Goal: Task Accomplishment & Management: Use online tool/utility

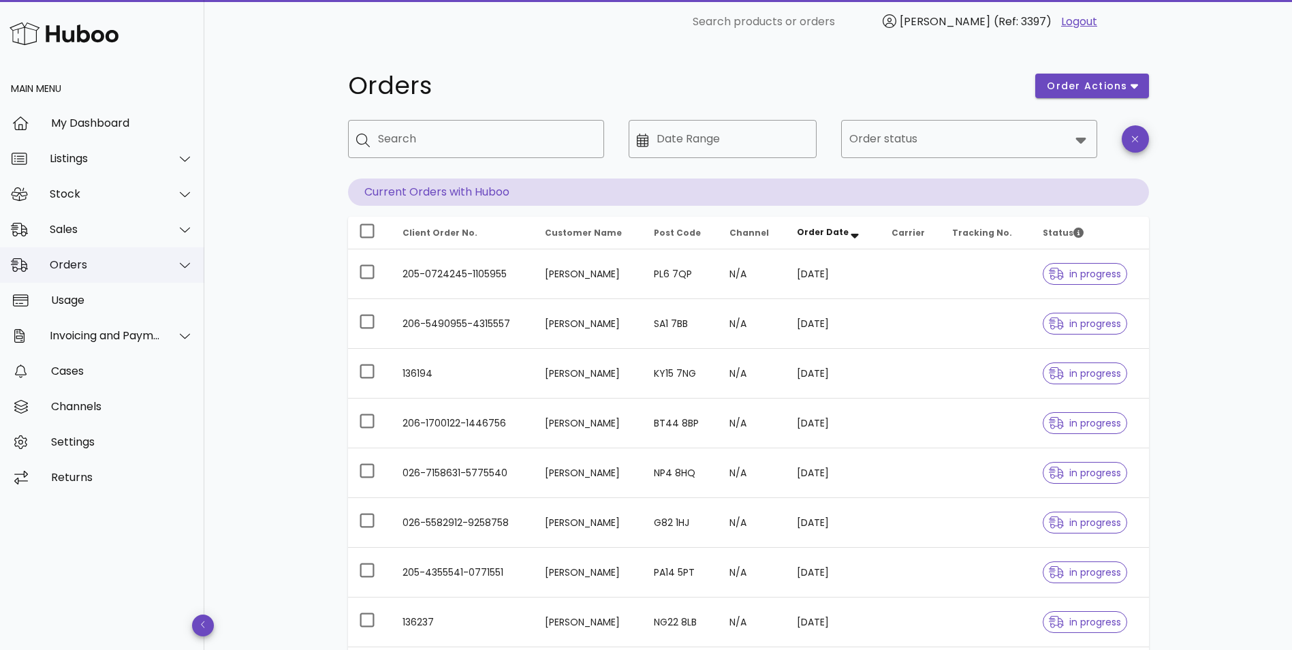
click at [84, 265] on div "Orders" at bounding box center [105, 264] width 111 height 13
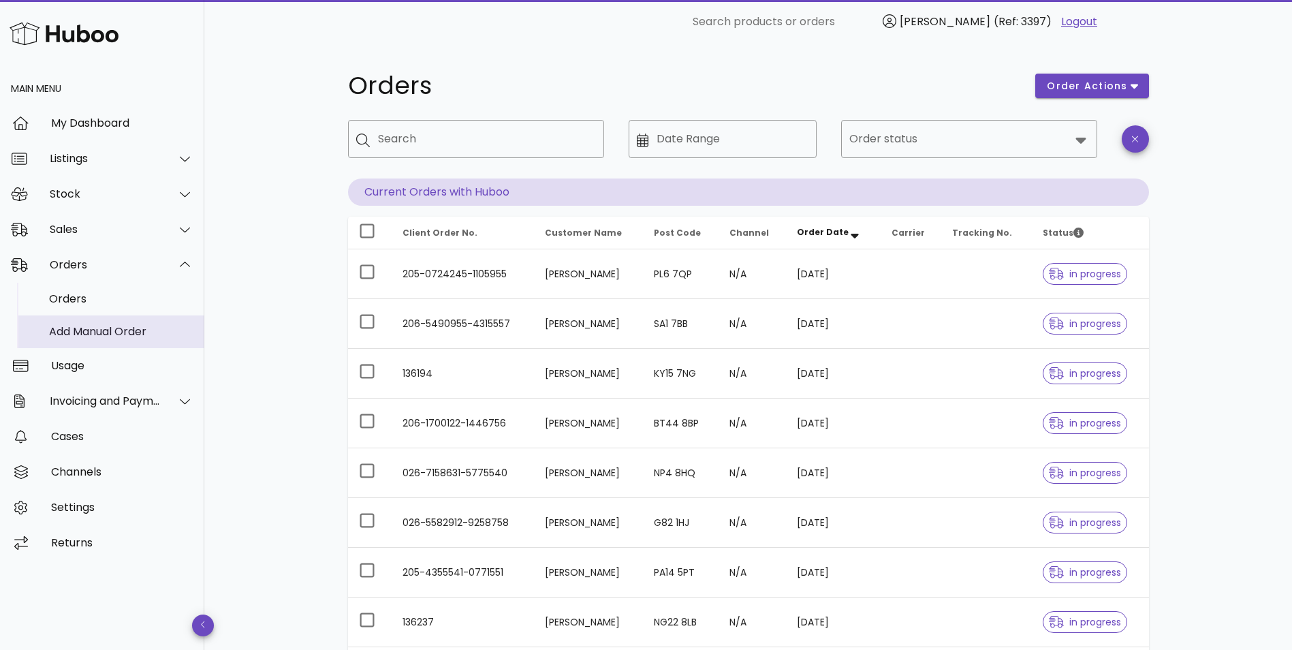
click at [80, 327] on div "Add Manual Order" at bounding box center [121, 331] width 144 height 13
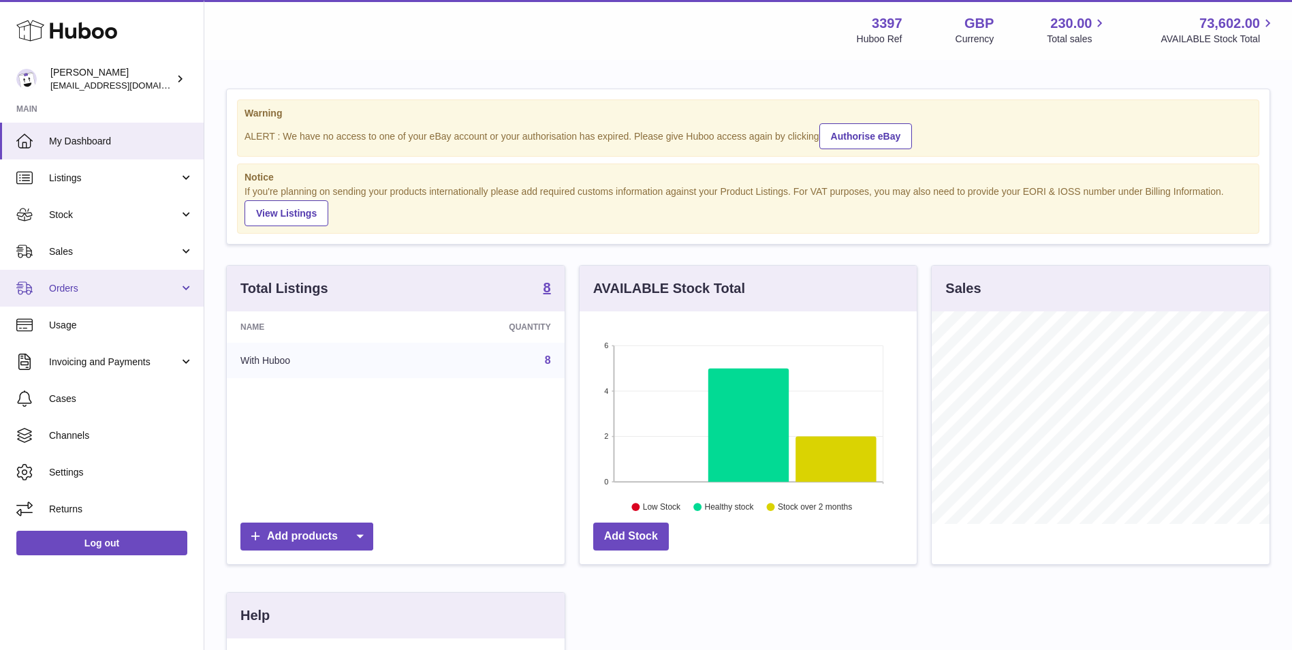
scroll to position [212, 340]
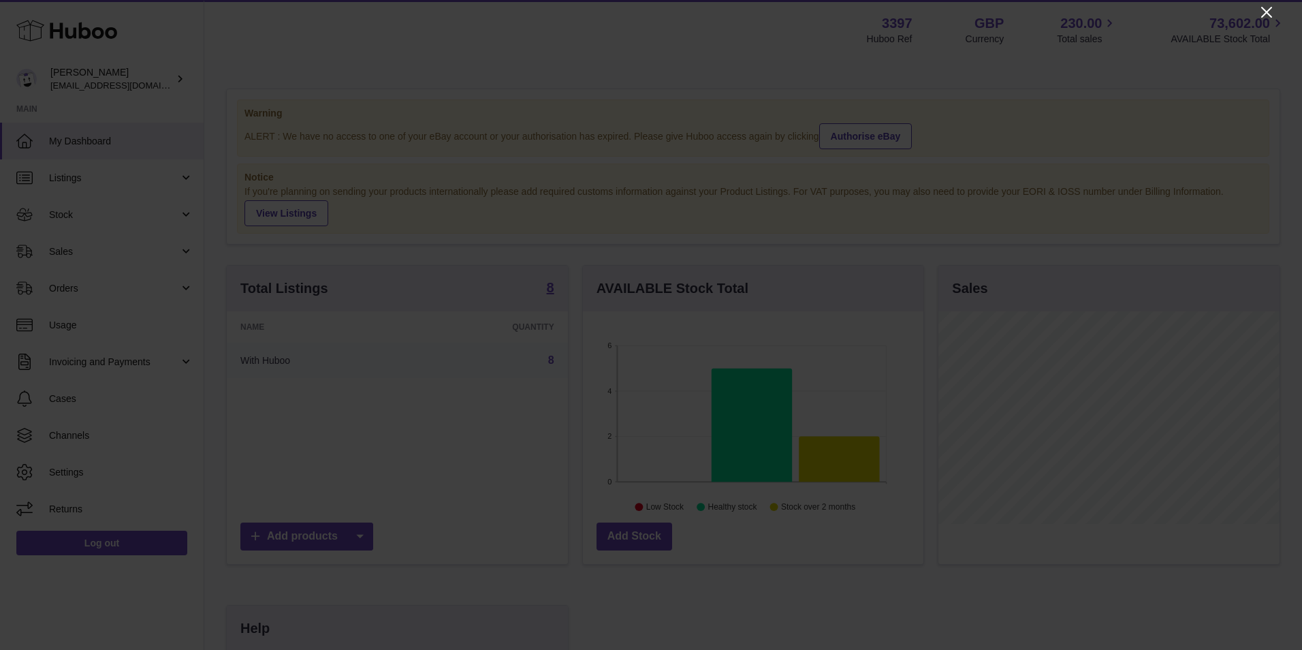
click at [1271, 9] on icon "Close" at bounding box center [1266, 12] width 16 height 16
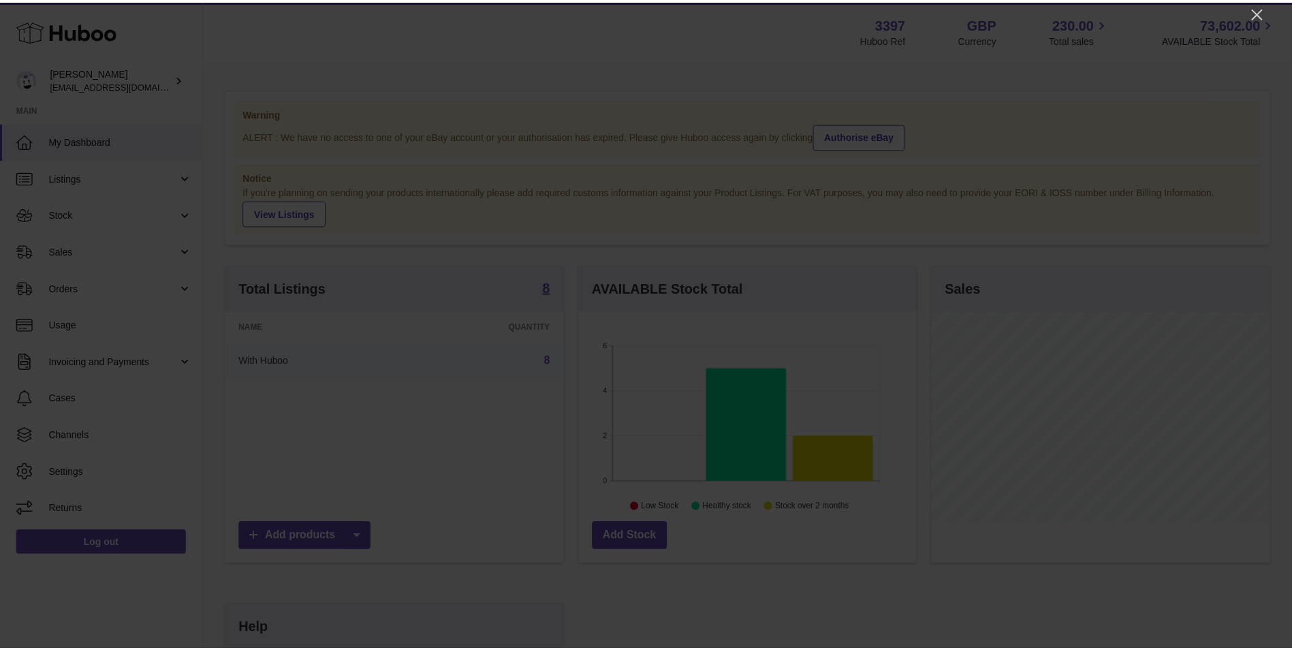
scroll to position [680766, 680641]
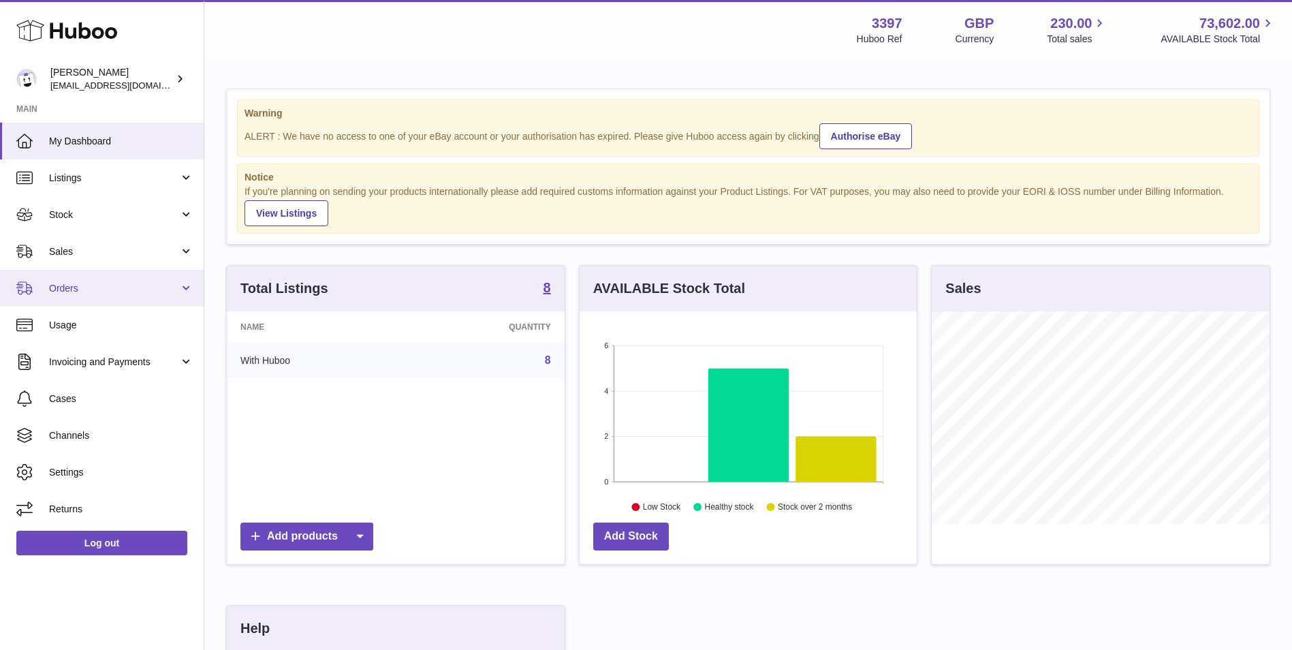
click at [146, 293] on span "Orders" at bounding box center [114, 288] width 130 height 13
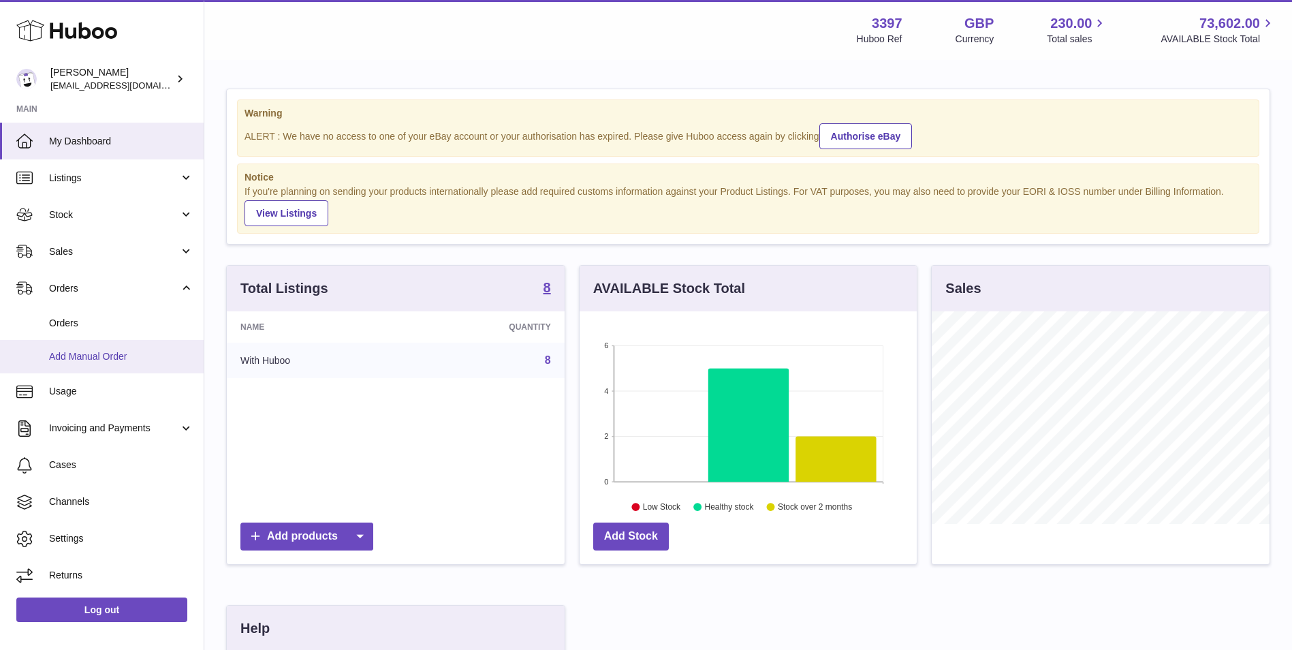
click at [88, 362] on span "Add Manual Order" at bounding box center [121, 356] width 144 height 13
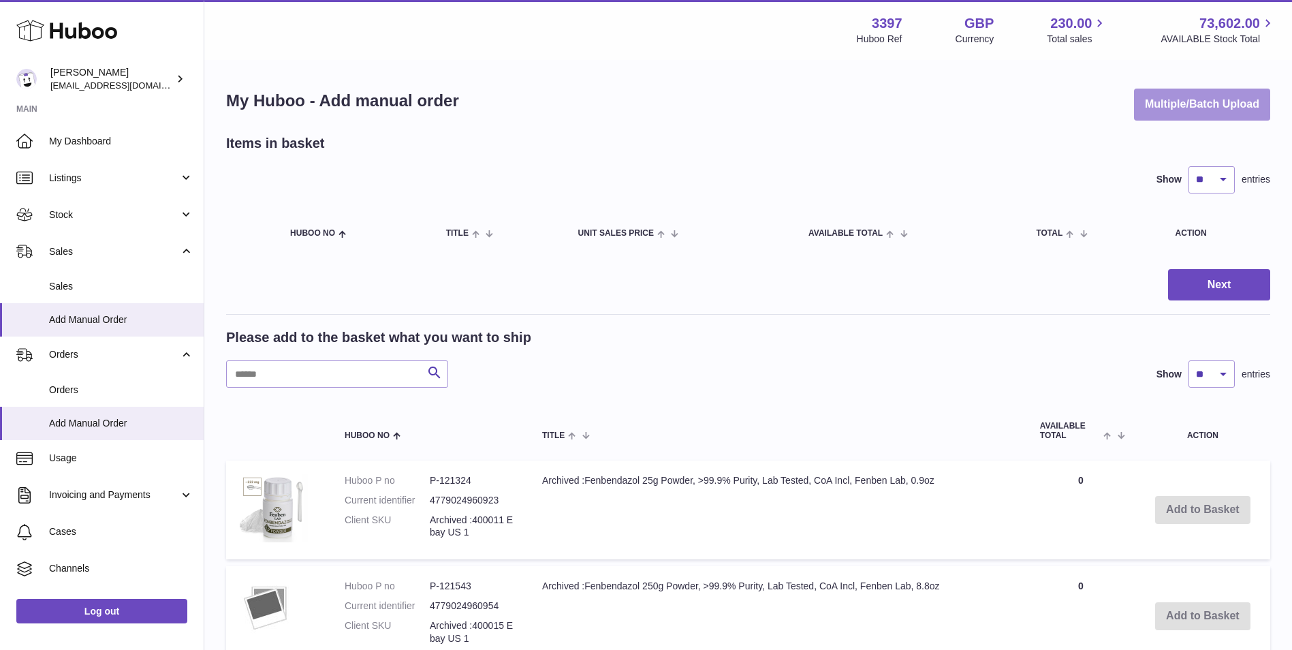
click at [1179, 110] on button "Multiple/Batch Upload" at bounding box center [1202, 105] width 136 height 32
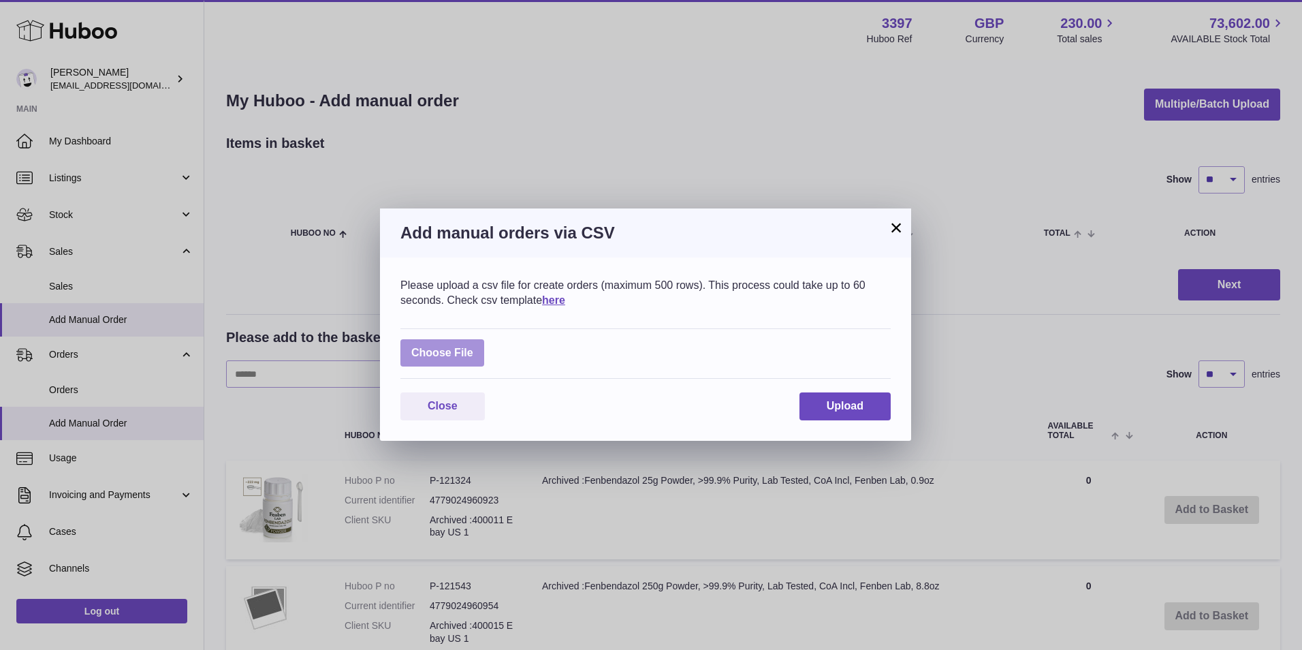
click at [454, 352] on label at bounding box center [442, 353] width 84 height 28
click at [473, 347] on input "file" at bounding box center [473, 346] width 1 height 1
type input "**********"
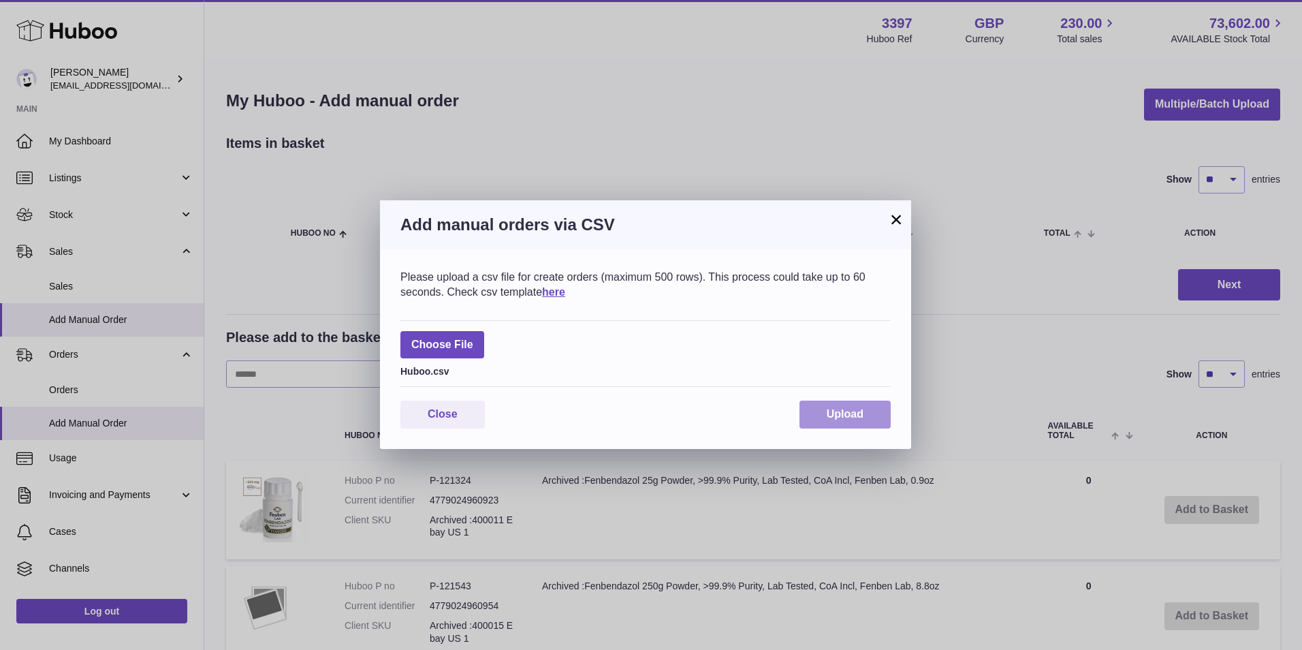
click at [842, 419] on span "Upload" at bounding box center [845, 414] width 37 height 12
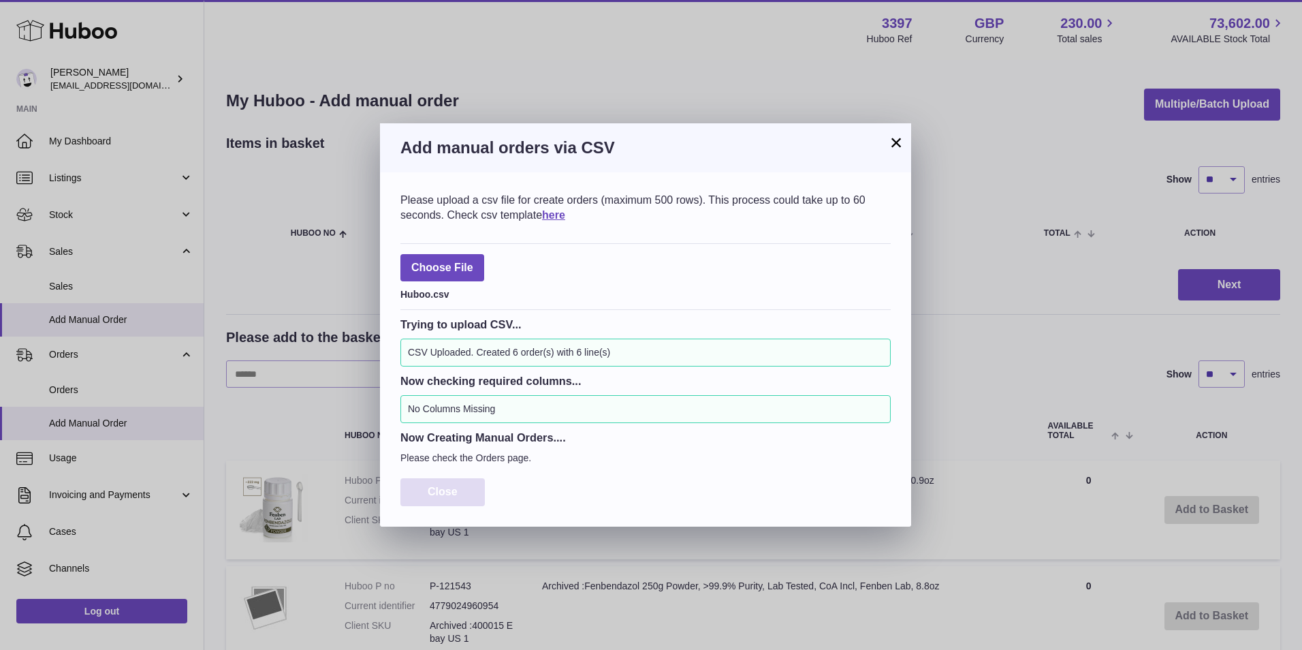
click at [445, 496] on span "Close" at bounding box center [443, 492] width 30 height 12
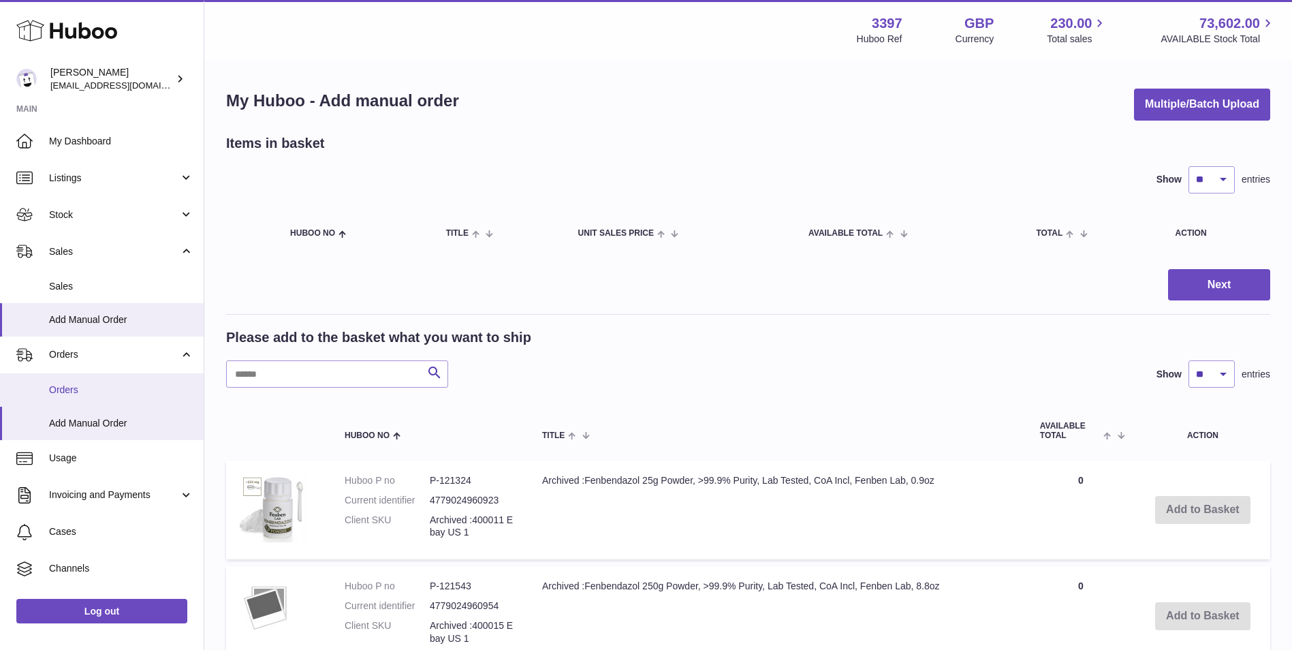
click at [62, 385] on span "Orders" at bounding box center [121, 389] width 144 height 13
